Goal: Check status: Check status

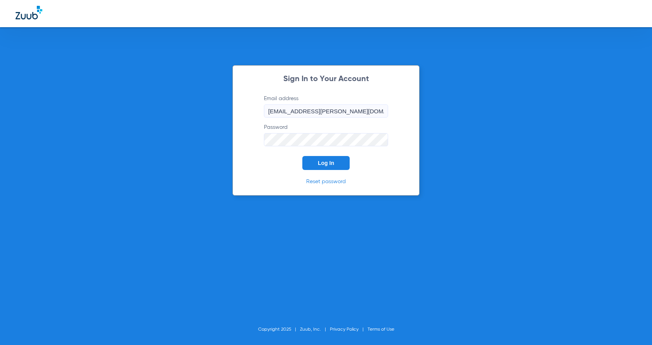
click at [334, 163] on span "Log In" at bounding box center [326, 163] width 16 height 6
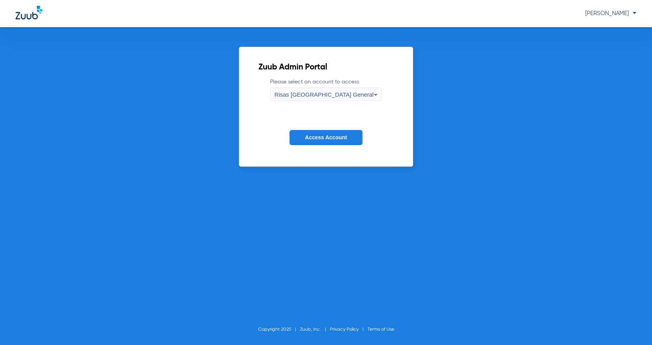
click at [341, 135] on span "Access Account" at bounding box center [326, 137] width 42 height 6
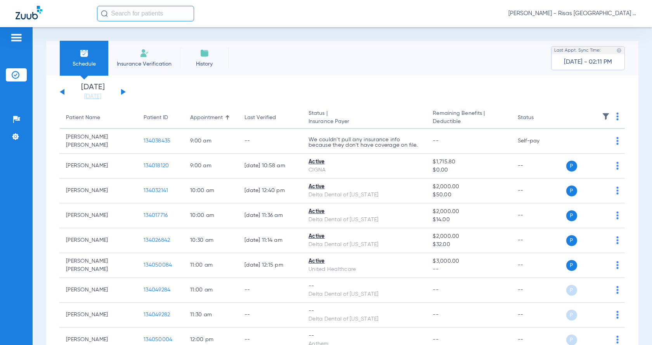
click at [122, 91] on div "[DATE] [DATE] [DATE] [DATE] [DATE] [DATE] [DATE] [DATE] [DATE] [DATE] [DATE] [D…" at bounding box center [93, 91] width 66 height 17
click at [122, 91] on button at bounding box center [123, 92] width 5 height 6
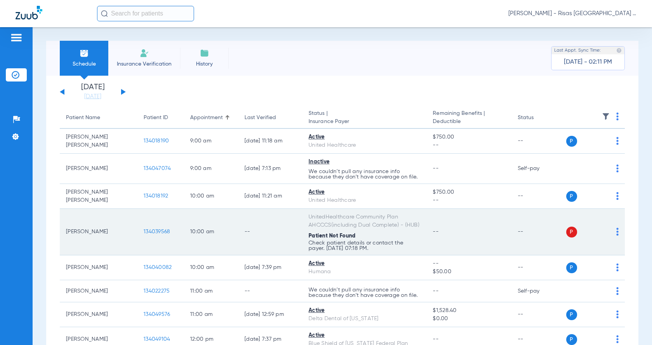
click at [346, 180] on p "Check patient details or contact the payer. [DATE] 07:18 PM." at bounding box center [365, 174] width 112 height 11
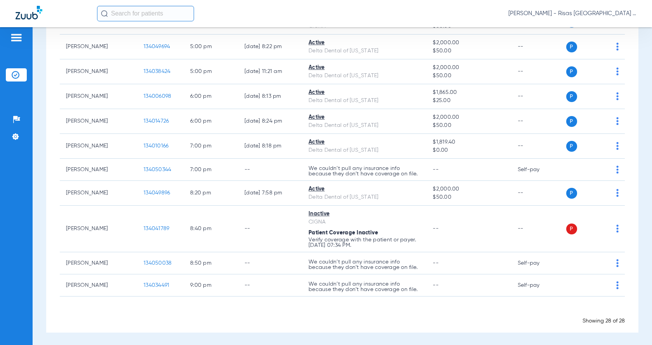
scroll to position [559, 0]
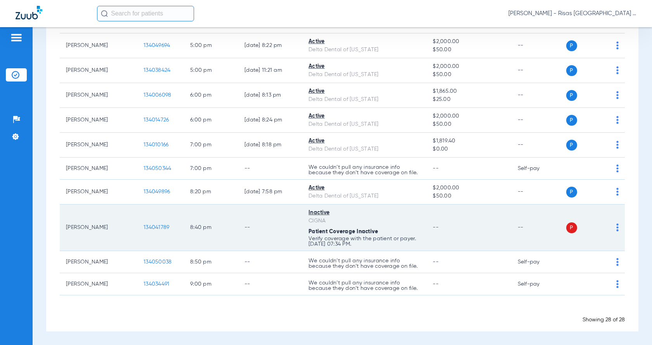
click at [445, 238] on td "--" at bounding box center [469, 228] width 85 height 47
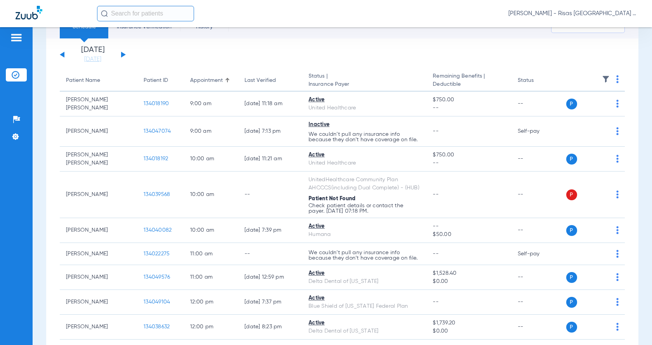
scroll to position [0, 0]
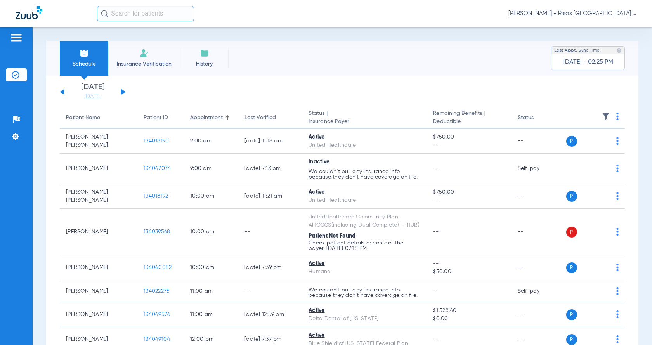
click at [153, 17] on input "text" at bounding box center [145, 14] width 97 height 16
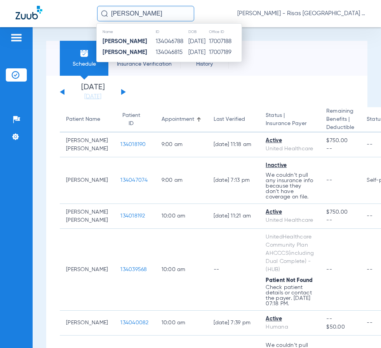
type input "[PERSON_NAME]"
click at [188, 52] on td "[DATE]" at bounding box center [198, 52] width 21 height 11
